Goal: Navigation & Orientation: Find specific page/section

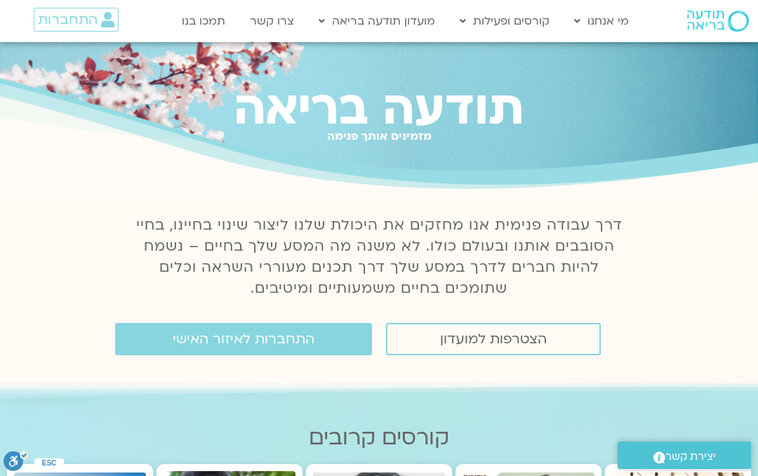
click at [317, 326] on link "התחברות לאיזור האישי" at bounding box center [243, 339] width 257 height 32
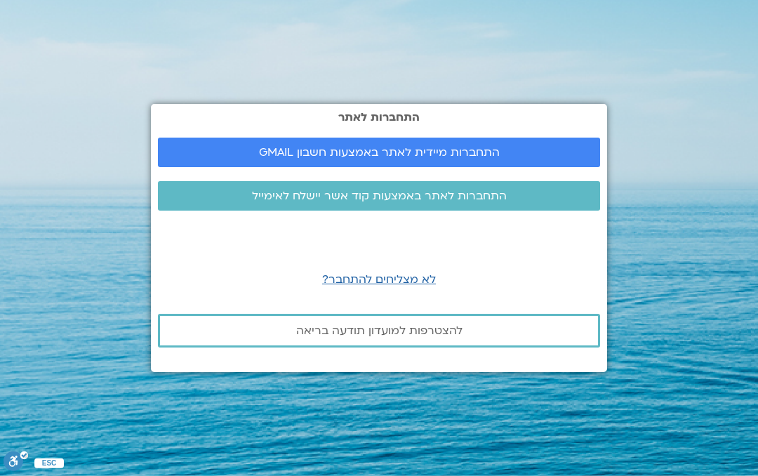
click at [565, 152] on span "התחברות מיידית לאתר באמצעות חשבון GMAIL" at bounding box center [379, 152] width 408 height 13
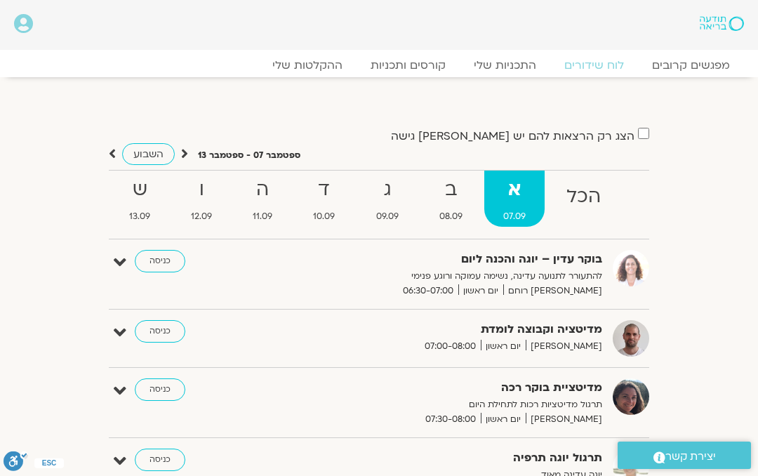
click at [184, 152] on icon at bounding box center [184, 154] width 7 height 14
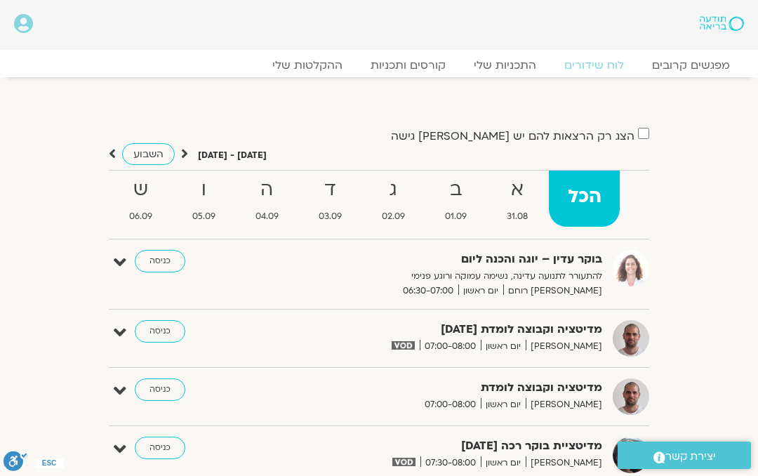
click at [330, 201] on strong "ד" at bounding box center [330, 190] width 60 height 32
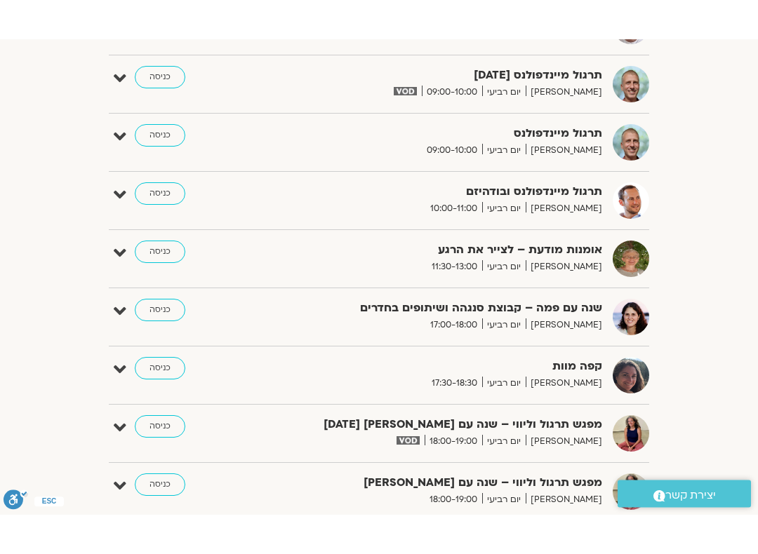
scroll to position [848, 0]
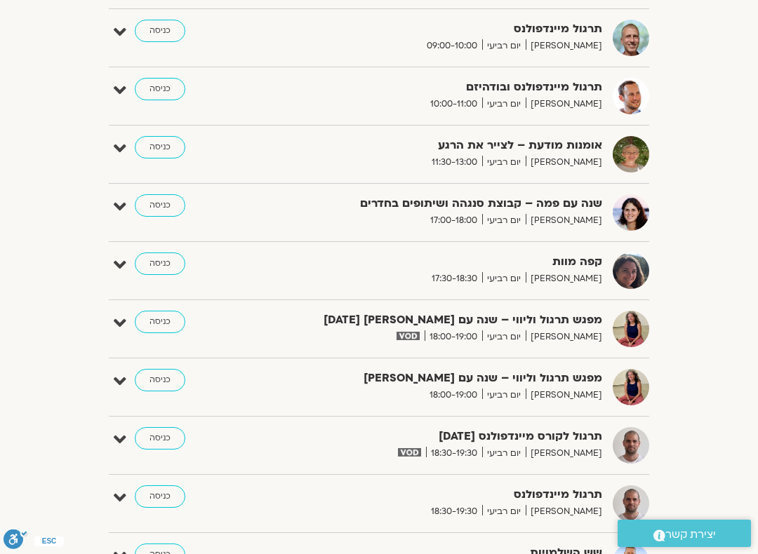
click at [157, 314] on link "כניסה" at bounding box center [160, 322] width 51 height 22
